Goal: Navigation & Orientation: Find specific page/section

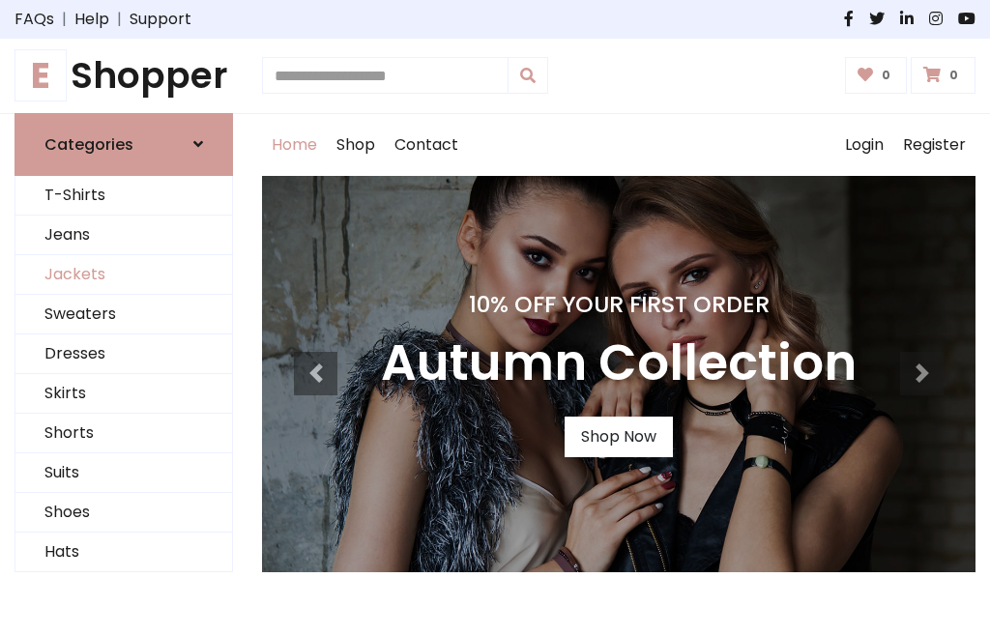
click at [124, 275] on link "Jackets" at bounding box center [123, 275] width 217 height 40
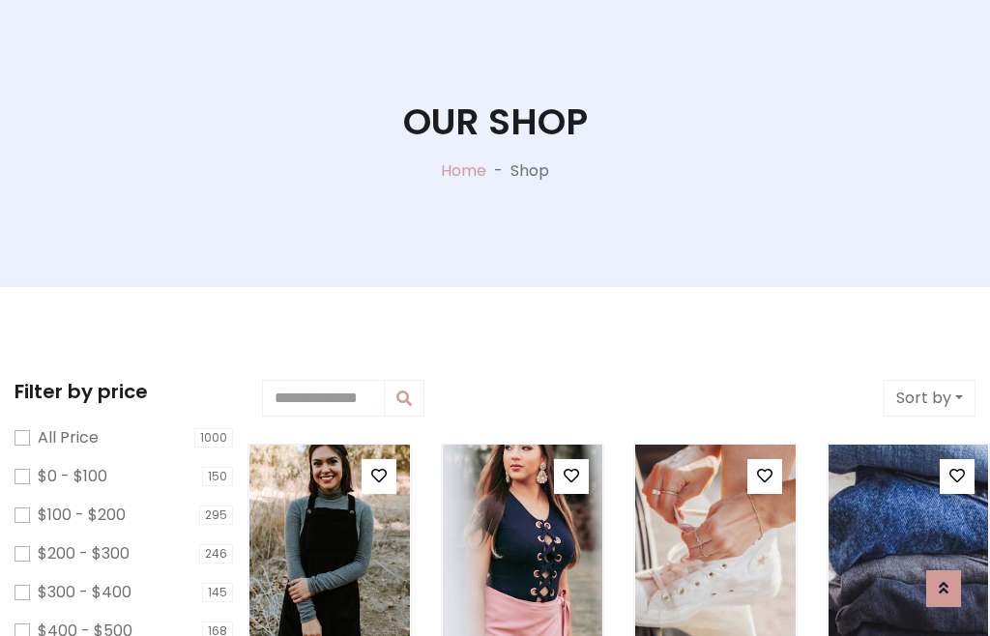
scroll to position [99, 0]
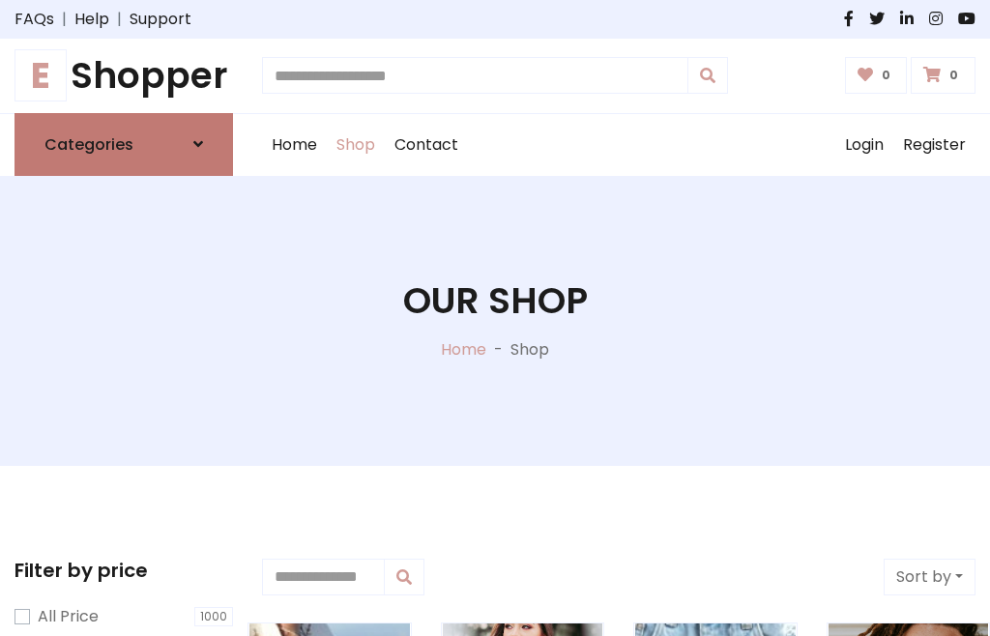
click at [124, 144] on h6 "Categories" at bounding box center [88, 144] width 89 height 18
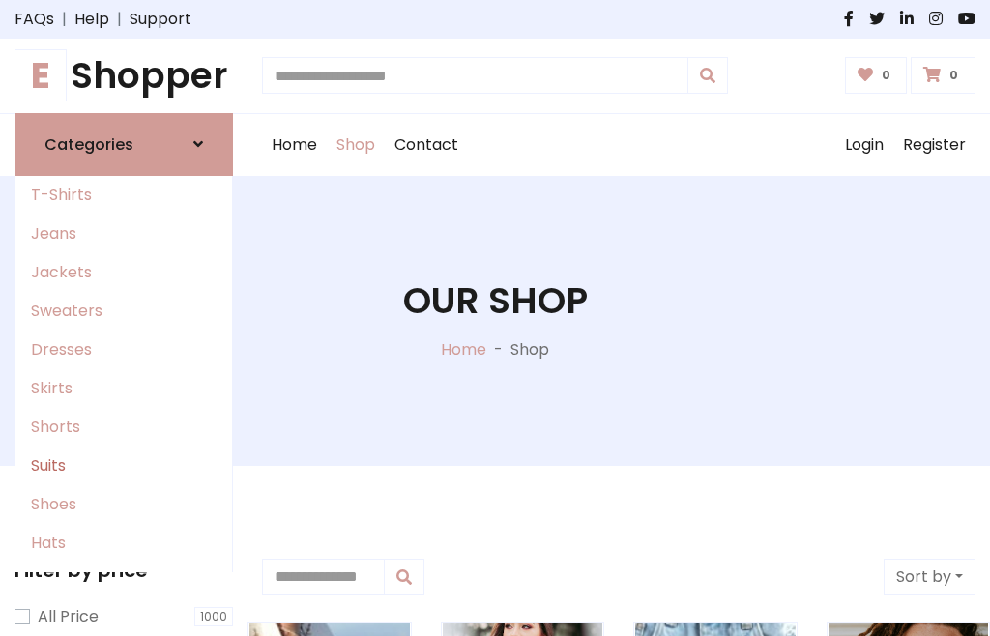
click at [124, 465] on link "Suits" at bounding box center [123, 466] width 217 height 39
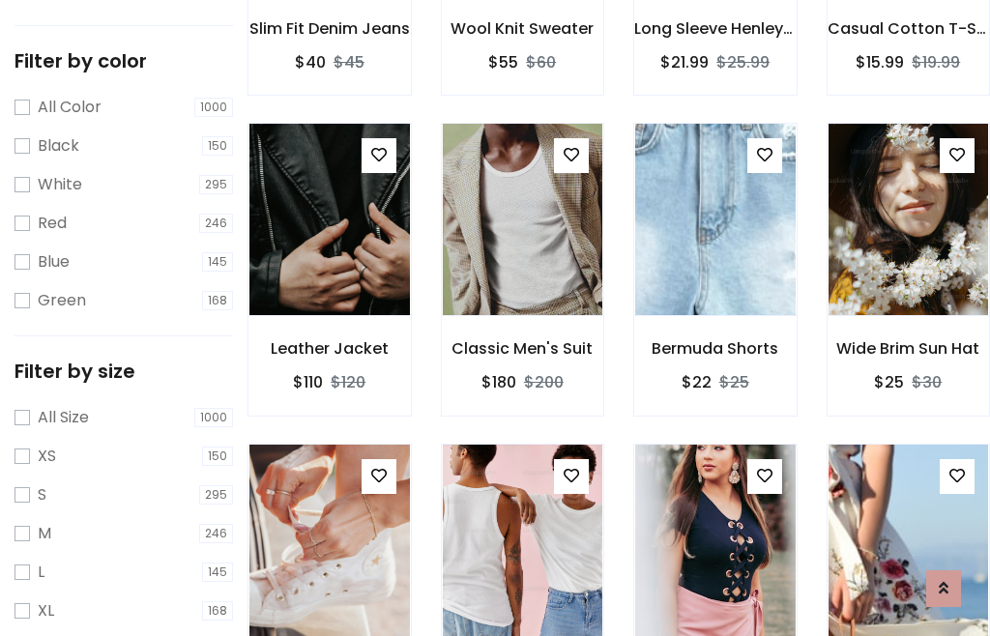
scroll to position [98, 0]
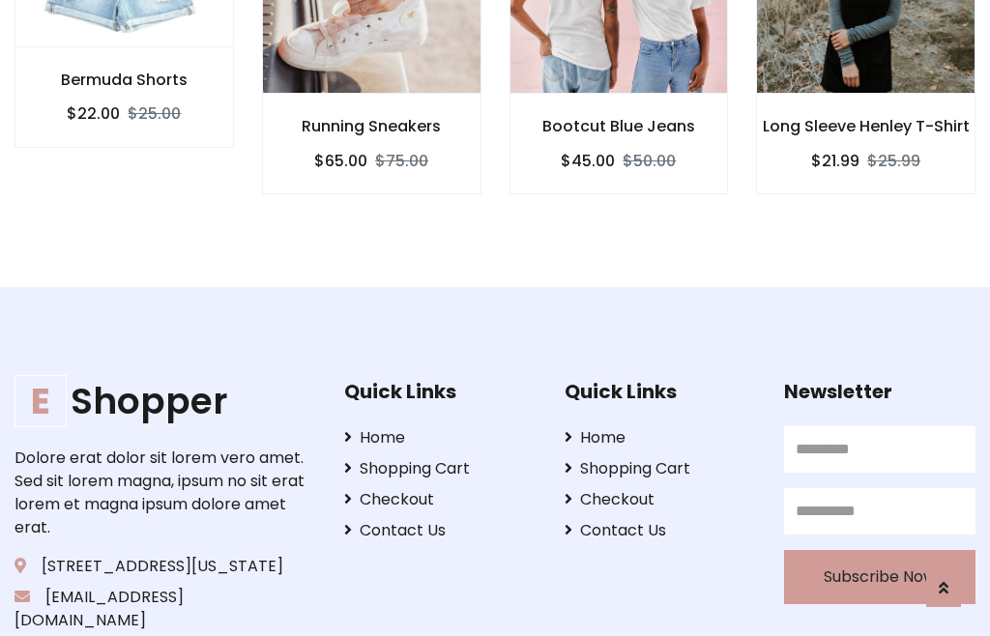
scroll to position [1807, 0]
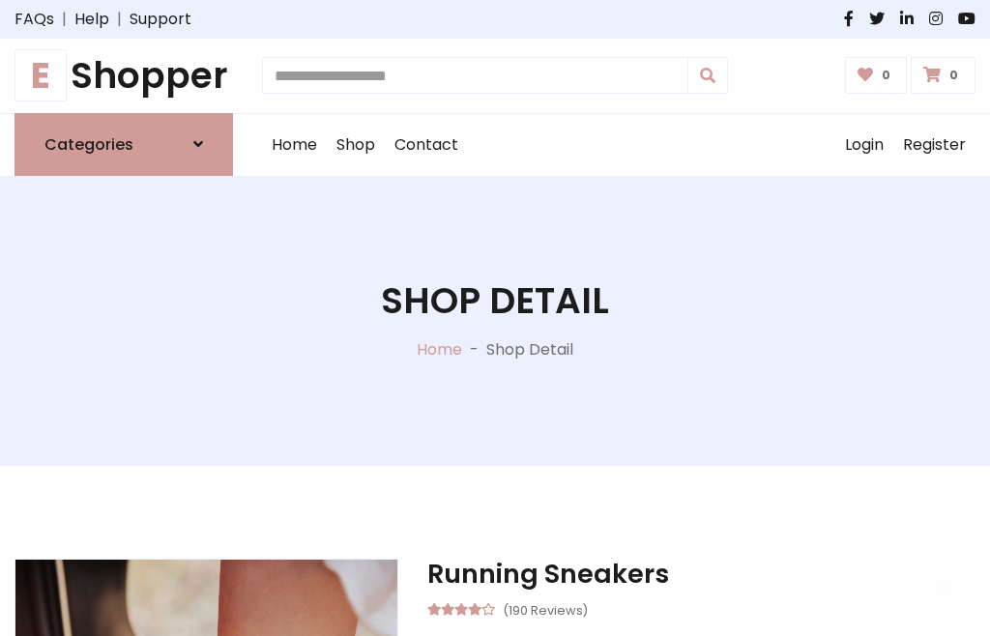
scroll to position [1805, 0]
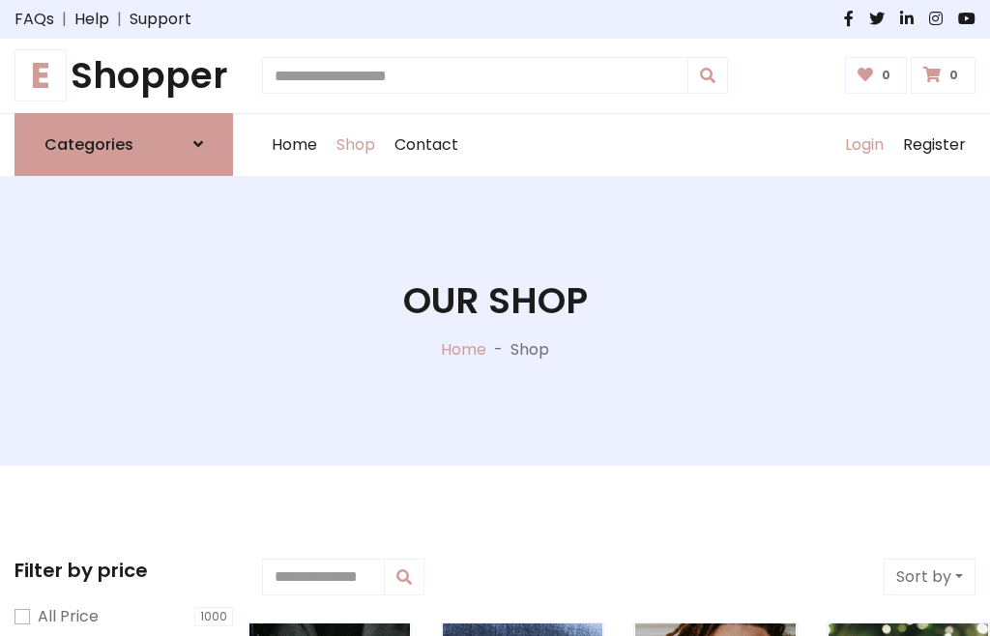
click at [863, 144] on link "Login" at bounding box center [864, 145] width 58 height 62
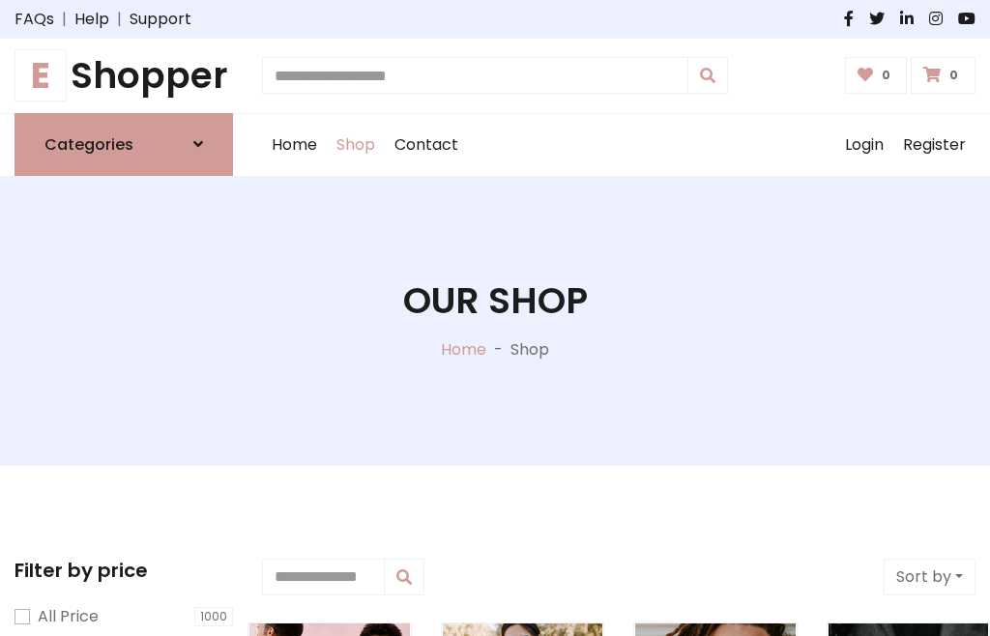
scroll to position [98, 0]
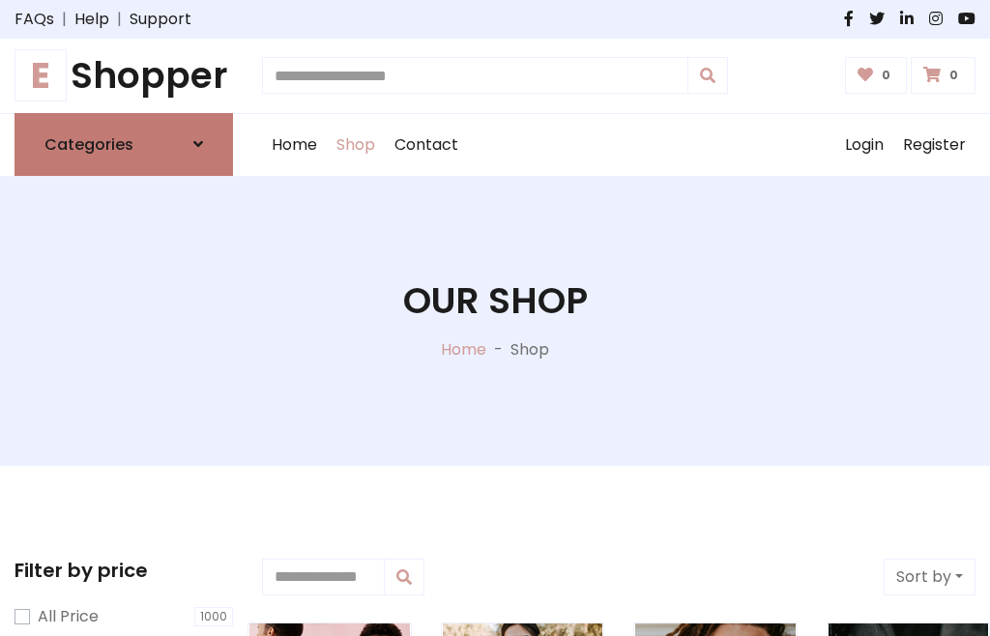
click at [198, 144] on icon at bounding box center [198, 143] width 10 height 15
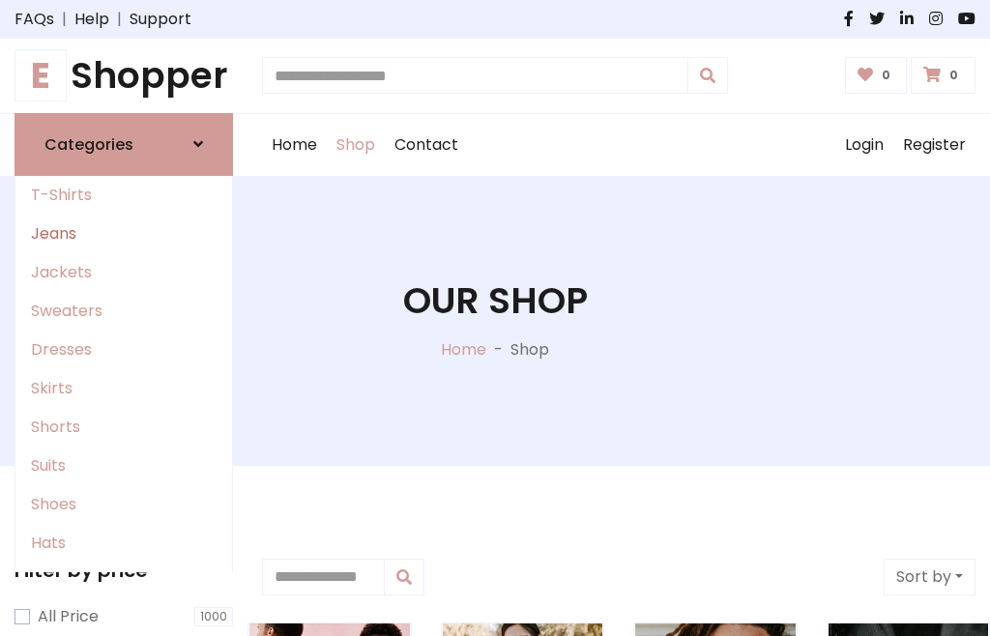
click at [124, 233] on link "Jeans" at bounding box center [123, 234] width 217 height 39
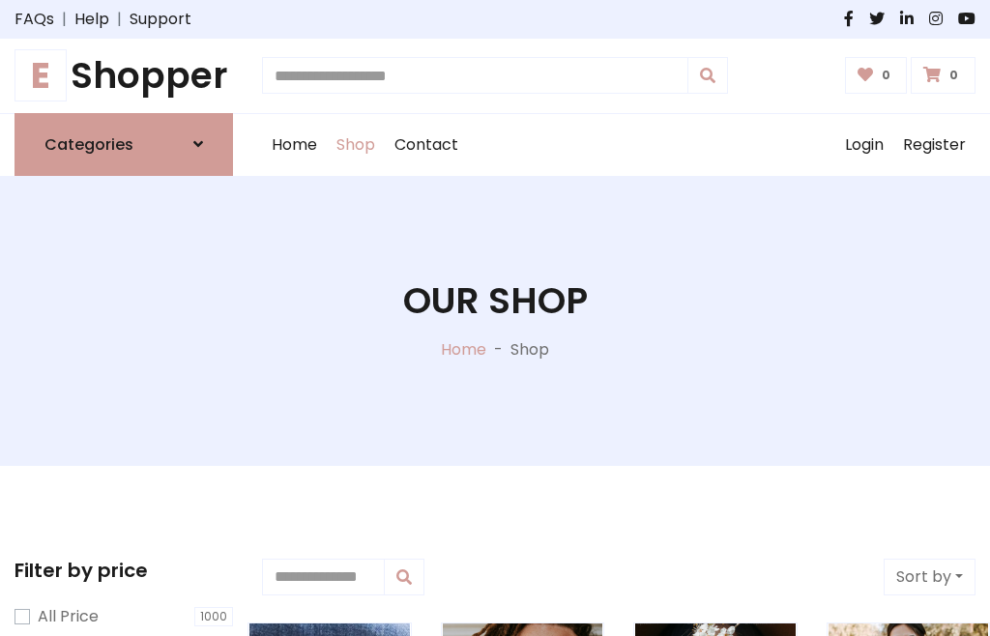
scroll to position [98, 0]
